Goal: Task Accomplishment & Management: Use online tool/utility

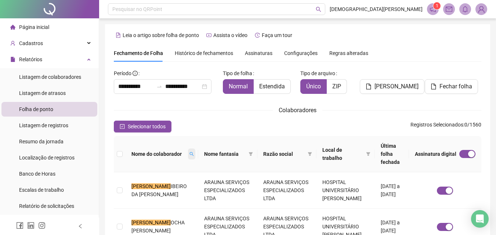
click at [188, 149] on span at bounding box center [191, 154] width 7 height 11
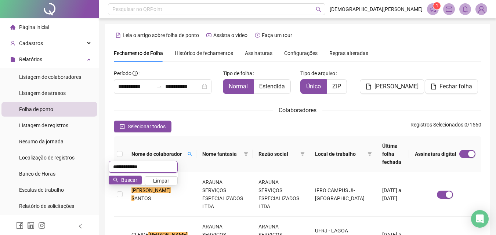
scroll to position [33, 0]
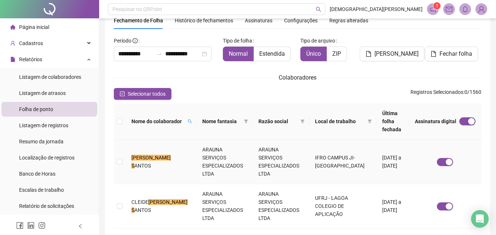
click at [209, 140] on td "ARAUNA SERVIÇOS ESPECIALIZADOS LTDA" at bounding box center [224, 162] width 57 height 44
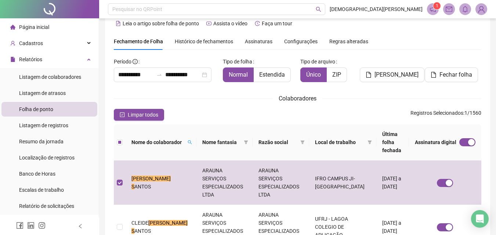
scroll to position [0, 0]
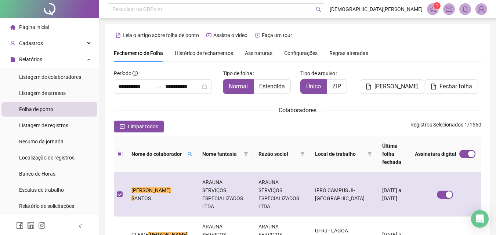
click at [211, 173] on td "ARAUNA SERVIÇOS ESPECIALIZADOS LTDA" at bounding box center [224, 195] width 57 height 44
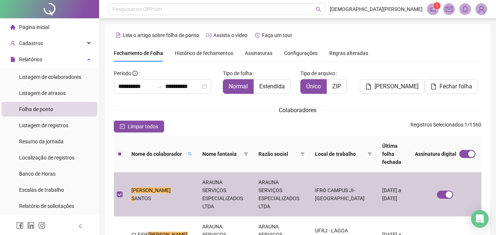
scroll to position [33, 0]
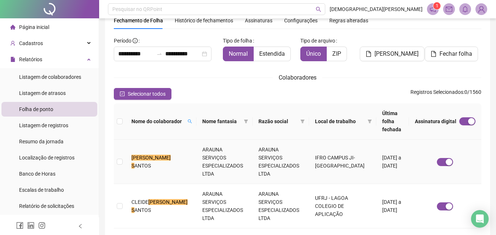
click at [202, 149] on td "ARAUNA SERVIÇOS ESPECIALIZADOS LTDA" at bounding box center [224, 162] width 57 height 44
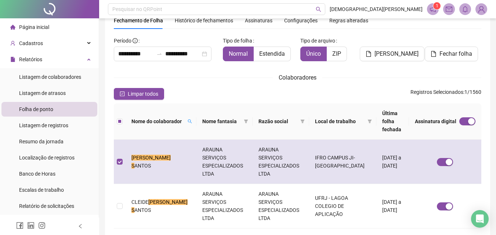
click at [253, 146] on td "ARAUNA SERVIÇOS ESPECIALIZADOS LTDA" at bounding box center [281, 162] width 57 height 44
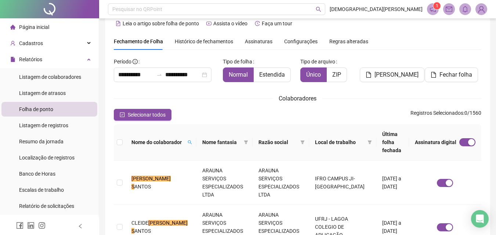
scroll to position [0, 0]
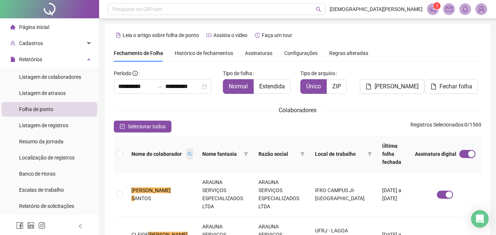
click at [186, 151] on span at bounding box center [189, 154] width 7 height 11
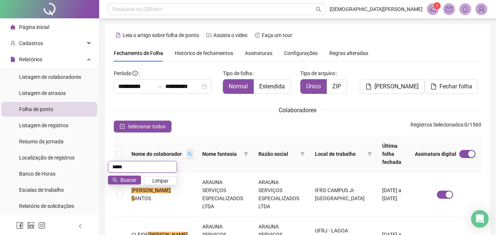
scroll to position [33, 0]
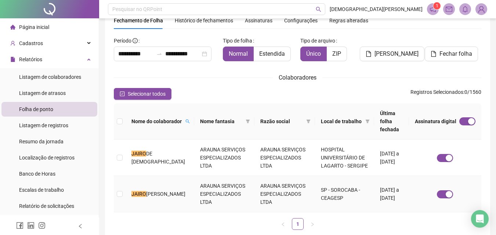
click at [216, 195] on td "ARAUNA SERVIÇOS ESPECIALIZADOS LTDA" at bounding box center [224, 194] width 61 height 36
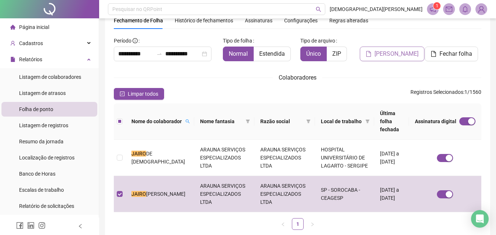
click at [380, 55] on span "[PERSON_NAME]" at bounding box center [397, 54] width 44 height 9
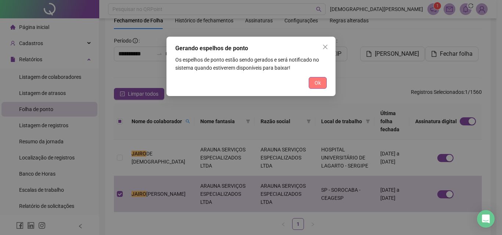
click at [315, 87] on span "Ok" at bounding box center [317, 83] width 6 height 8
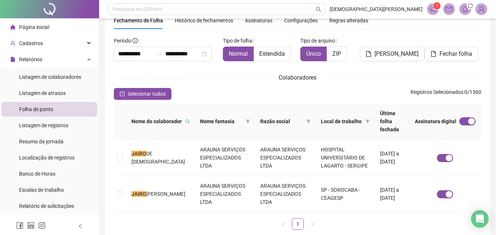
scroll to position [0, 0]
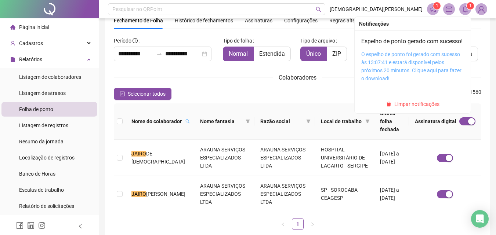
click at [378, 66] on link "O espelho de ponto foi gerado com sucesso às 13:07:41 e estará disponível pelos…" at bounding box center [411, 66] width 100 height 30
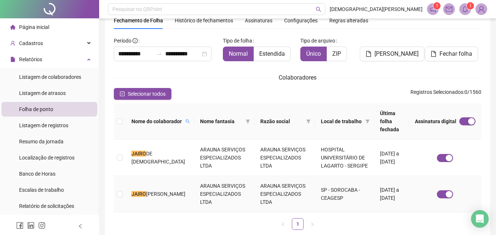
click at [172, 185] on td "[PERSON_NAME]" at bounding box center [160, 194] width 69 height 36
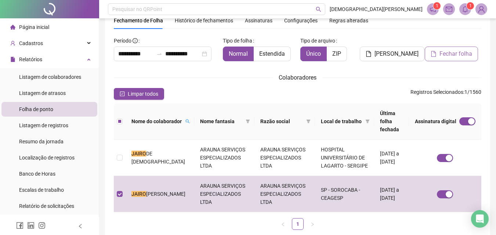
click at [457, 55] on span "Fechar folha" at bounding box center [456, 54] width 33 height 9
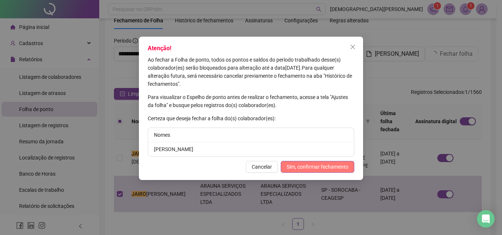
click at [308, 166] on span "Sim, confirmar fechamento" at bounding box center [317, 167] width 62 height 8
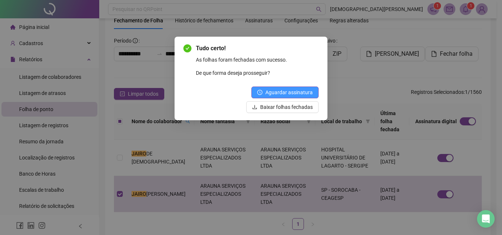
click at [273, 93] on span "Aguardar assinatura" at bounding box center [288, 92] width 47 height 8
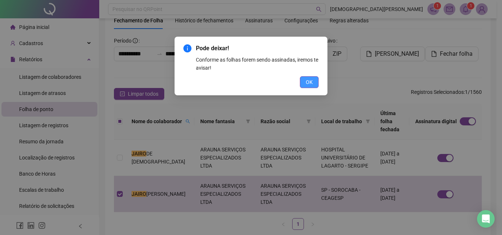
click at [307, 79] on span "OK" at bounding box center [308, 82] width 7 height 8
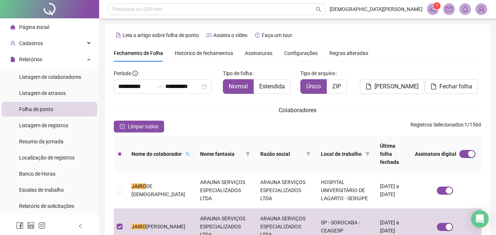
scroll to position [33, 0]
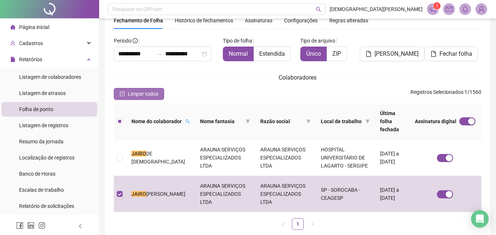
click at [153, 94] on span "Limpar todos" at bounding box center [143, 94] width 30 height 8
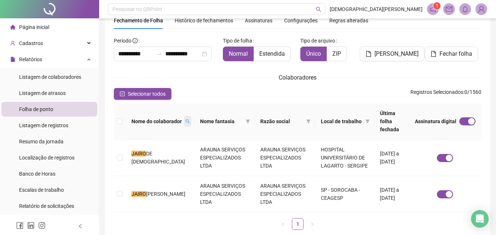
click at [185, 119] on icon "search" at bounding box center [187, 121] width 4 height 4
type input "**********"
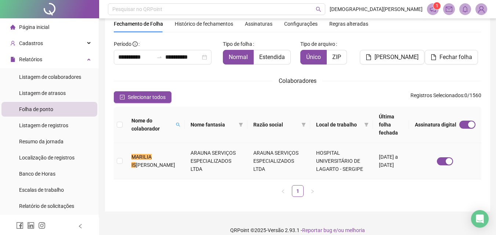
click at [199, 157] on td "ARAUNA SERVIÇOS ESPECIALIZADOS LTDA" at bounding box center [216, 161] width 63 height 36
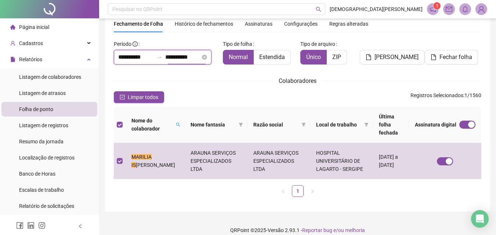
drag, startPoint x: 174, startPoint y: 56, endPoint x: 162, endPoint y: 53, distance: 12.5
click at [162, 53] on div "**********" at bounding box center [163, 57] width 98 height 15
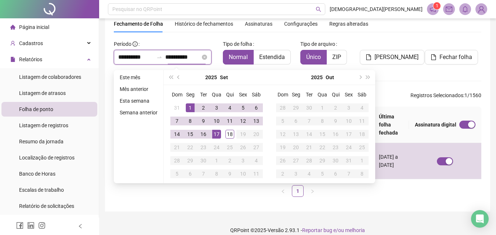
type input "**********"
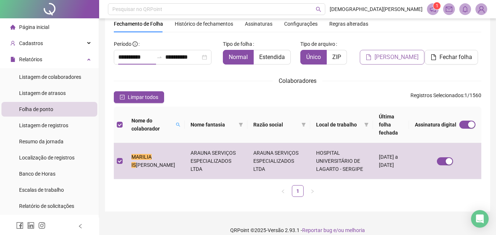
click at [384, 51] on button "[PERSON_NAME]" at bounding box center [392, 57] width 65 height 15
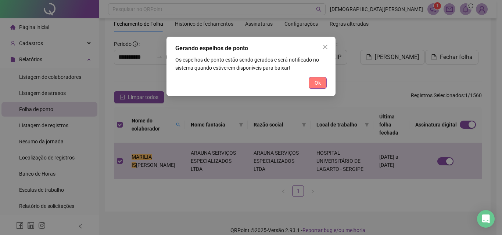
click at [324, 79] on button "Ok" at bounding box center [317, 83] width 18 height 12
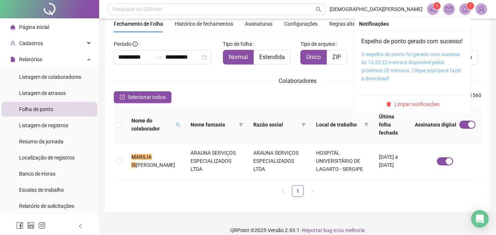
click at [387, 73] on link "O espelho de ponto foi gerado com sucesso às 13:33:22 e estará disponível pelos…" at bounding box center [411, 66] width 100 height 30
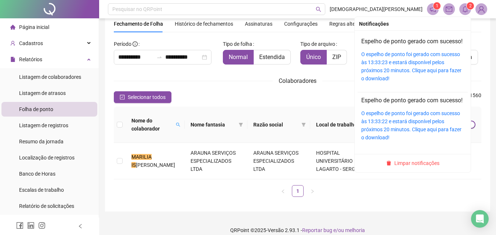
click at [393, 66] on div "O espelho de ponto foi gerado com sucesso às 13:33:23 e estará disponível pelos…" at bounding box center [412, 66] width 103 height 32
click at [396, 131] on link "O espelho de ponto foi gerado com sucesso às 13:33:22 e estará disponível pelos…" at bounding box center [411, 126] width 100 height 30
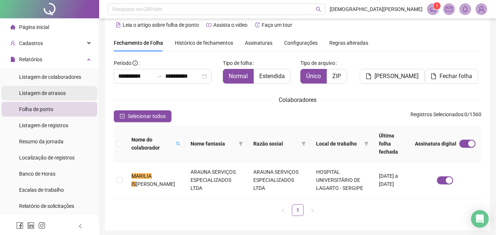
scroll to position [0, 0]
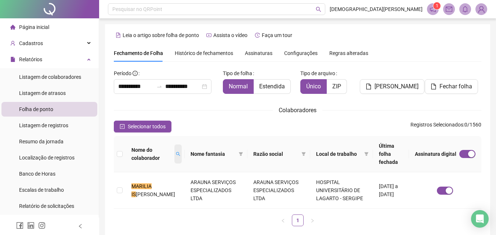
click at [174, 154] on span at bounding box center [177, 154] width 7 height 19
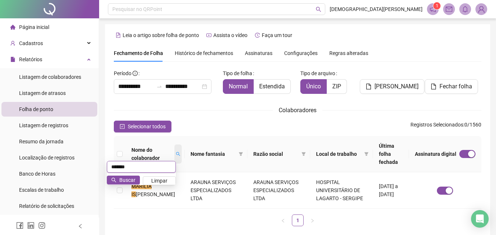
type input "*******"
